Goal: Check status: Check status

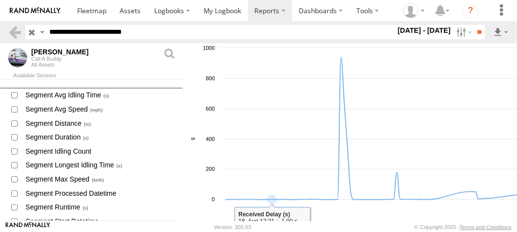
scroll to position [863, 0]
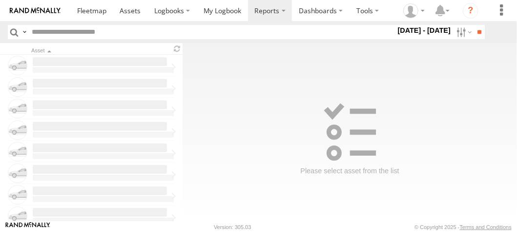
type input "**********"
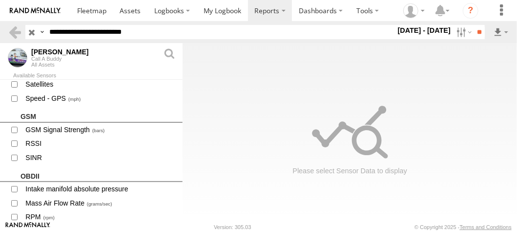
scroll to position [922, 0]
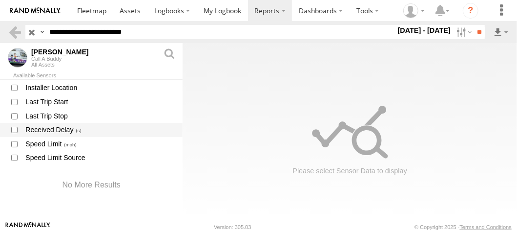
click at [42, 129] on span "Received Delay" at bounding box center [99, 130] width 151 height 12
